Goal: Transaction & Acquisition: Purchase product/service

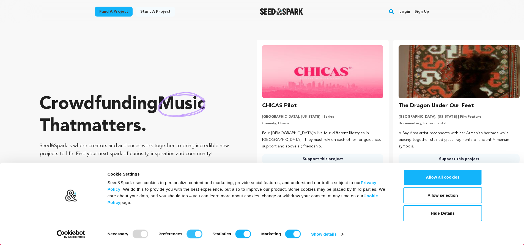
click at [196, 233] on input "Preferences" at bounding box center [195, 233] width 16 height 9
checkbox input "false"
click at [247, 235] on input "Statistics" at bounding box center [243, 233] width 16 height 9
checkbox input "false"
click at [297, 233] on input "Marketing" at bounding box center [293, 233] width 16 height 9
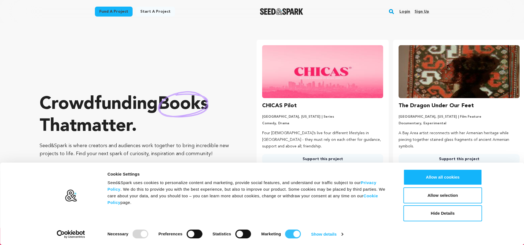
checkbox input "false"
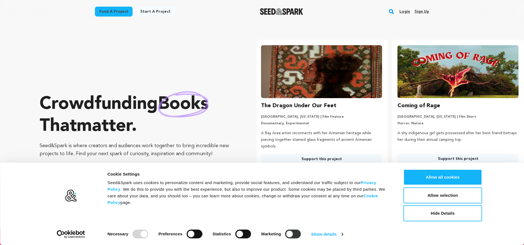
scroll to position [0, 141]
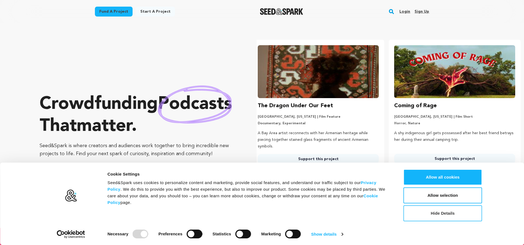
click at [446, 212] on button "Hide Details" at bounding box center [443, 213] width 79 height 16
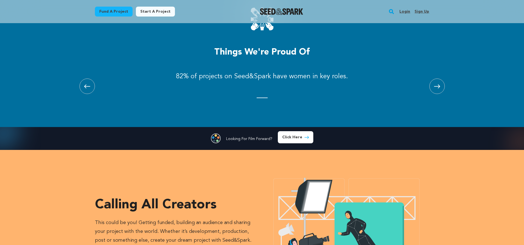
scroll to position [0, 0]
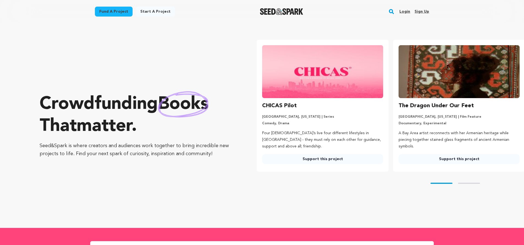
click at [116, 12] on link "Fund a project" at bounding box center [114, 12] width 38 height 10
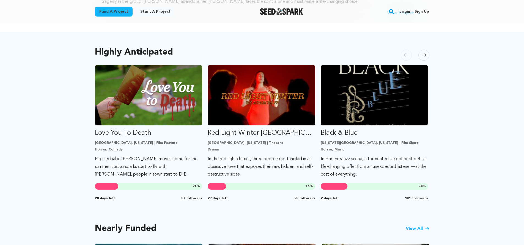
scroll to position [368, 0]
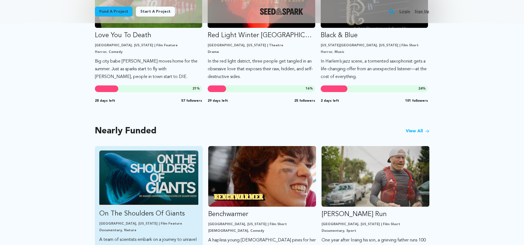
click at [127, 170] on img "Fund On The Shoulders Of Giants" at bounding box center [148, 178] width 99 height 56
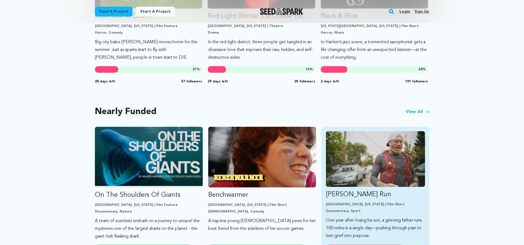
scroll to position [414, 0]
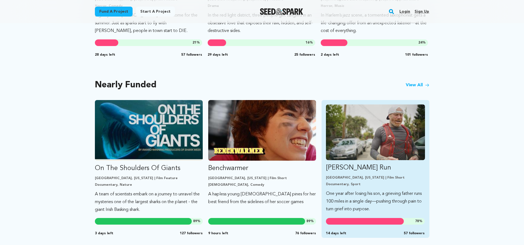
click at [356, 135] on img "Fund Ryan’s Run" at bounding box center [375, 132] width 99 height 56
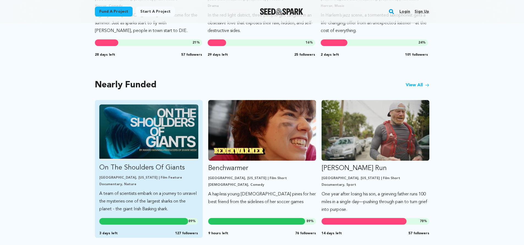
click at [138, 143] on img "Fund On The Shoulders Of Giants" at bounding box center [148, 132] width 99 height 56
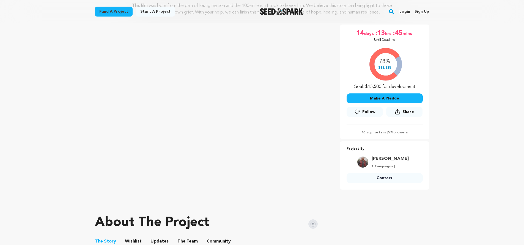
scroll to position [69, 0]
